Goal: Task Accomplishment & Management: Complete application form

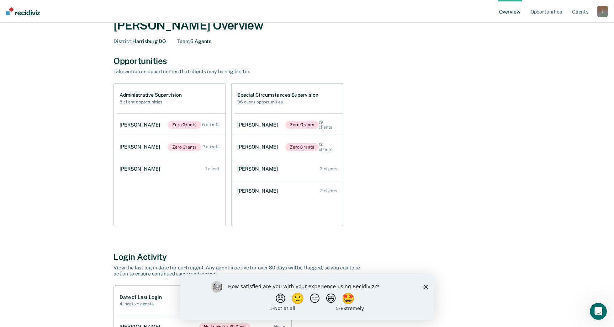
scroll to position [36, 0]
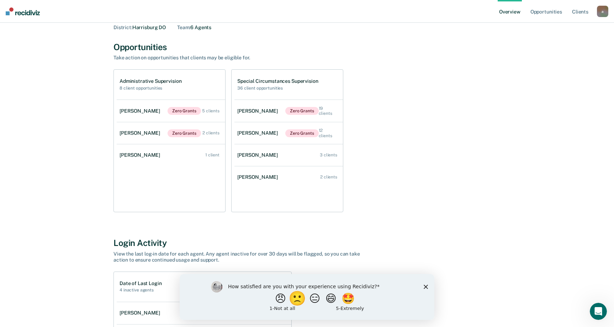
click at [294, 301] on button "🙁" at bounding box center [298, 298] width 19 height 14
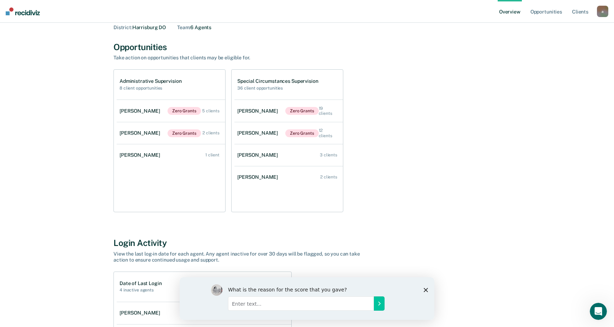
click at [272, 301] on input "Enter text..." at bounding box center [301, 303] width 146 height 14
type input "Criteria may incorrect"
click at [379, 305] on icon "Submit your response" at bounding box center [379, 303] width 2 height 3
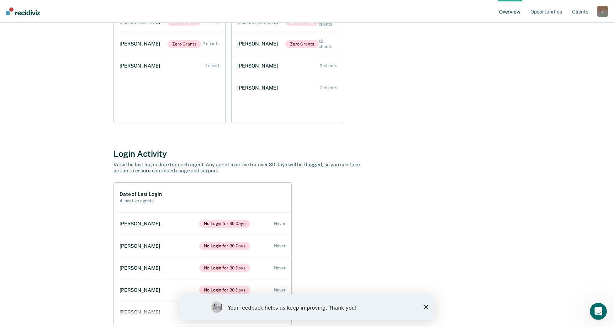
scroll to position [124, 0]
click at [166, 73] on link "[PERSON_NAME] 1 client" at bounding box center [171, 66] width 108 height 20
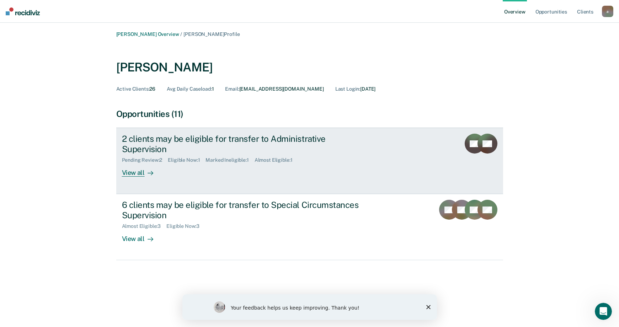
click at [307, 157] on div "2 clients may be eligible for transfer to Administrative Supervision Pending Re…" at bounding box center [255, 155] width 267 height 43
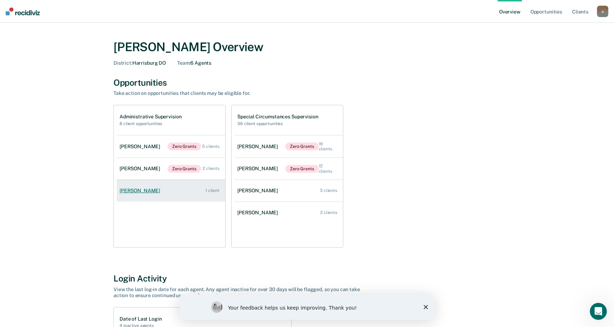
click at [144, 191] on div "[PERSON_NAME]" at bounding box center [140, 191] width 43 height 6
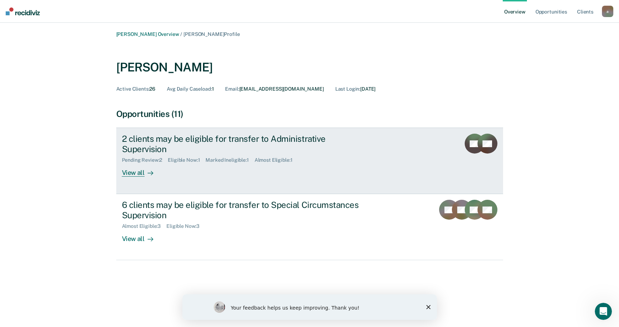
click at [143, 164] on div "View all" at bounding box center [142, 170] width 40 height 14
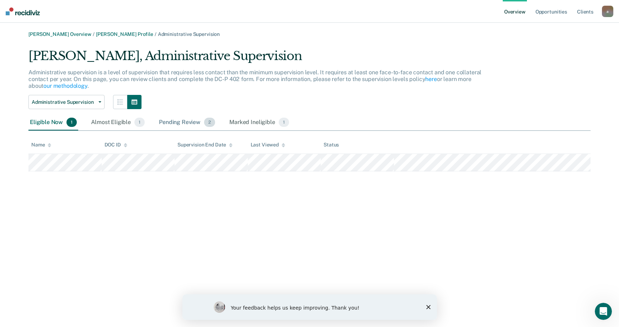
click at [192, 122] on div "Pending Review 2" at bounding box center [187, 123] width 59 height 16
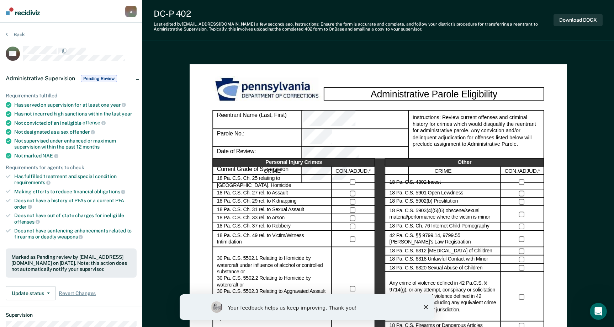
click at [5, 34] on section "Back NC Administrative Supervision Pending Review Requirements fulfilled Has se…" at bounding box center [71, 257] width 142 height 469
click at [9, 34] on button "Back" at bounding box center [15, 34] width 19 height 6
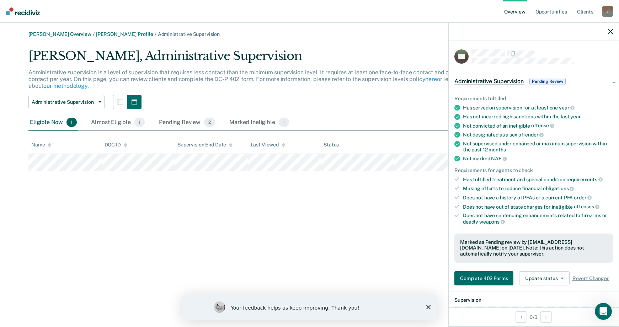
click at [28, 12] on img at bounding box center [23, 11] width 34 height 8
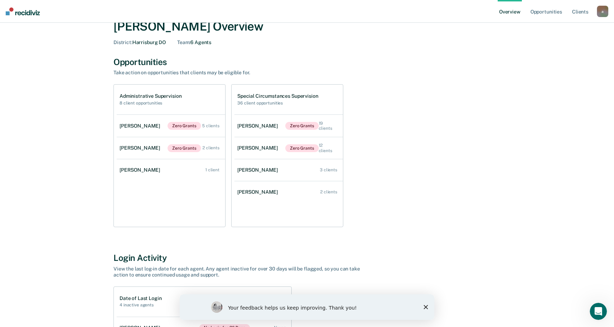
scroll to position [36, 0]
